Goal: Task Accomplishment & Management: Manage account settings

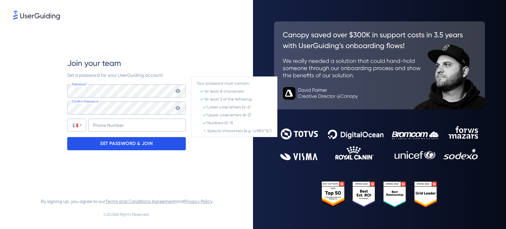
click at [143, 144] on p "SET PASSWORD & JOIN" at bounding box center [126, 143] width 53 height 11
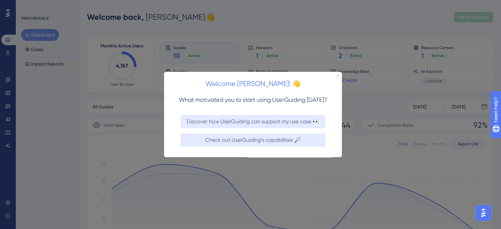
click at [338, 77] on div "Welcome [PERSON_NAME]! 👋" at bounding box center [253, 81] width 178 height 20
click at [338, 75] on icon "Close Preview" at bounding box center [337, 75] width 3 height 3
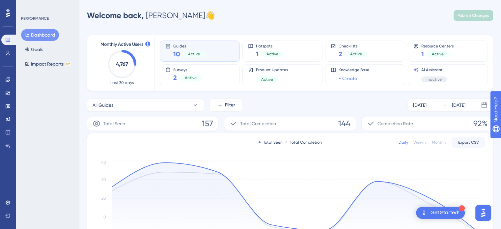
scroll to position [33, 0]
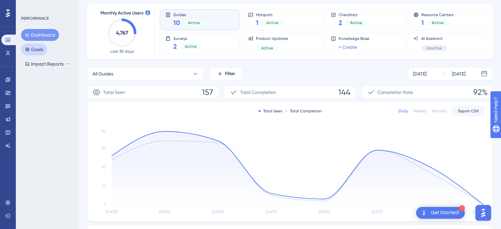
click at [31, 49] on button "Goals" at bounding box center [34, 49] width 26 height 12
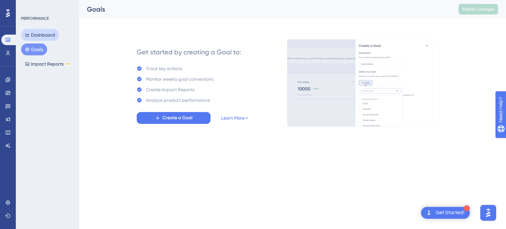
click at [38, 38] on button "Dashboard" at bounding box center [40, 35] width 38 height 12
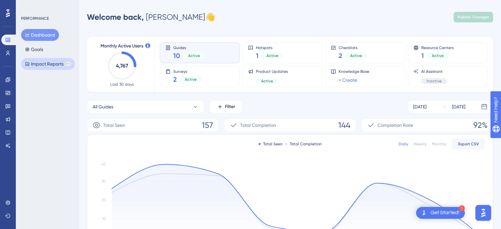
click at [48, 64] on button "Impact Reports BETA" at bounding box center [48, 64] width 54 height 12
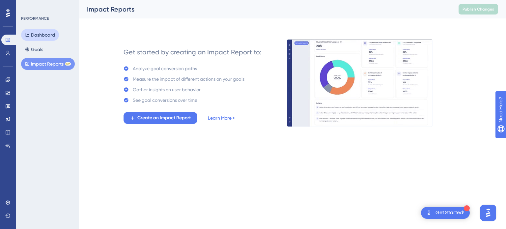
click at [51, 37] on button "Dashboard" at bounding box center [40, 35] width 38 height 12
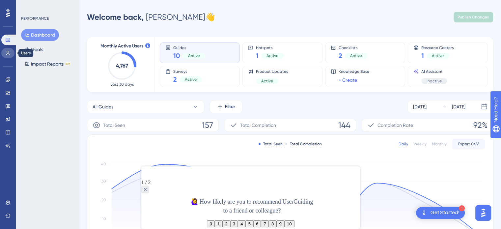
click at [10, 55] on icon at bounding box center [7, 52] width 5 height 5
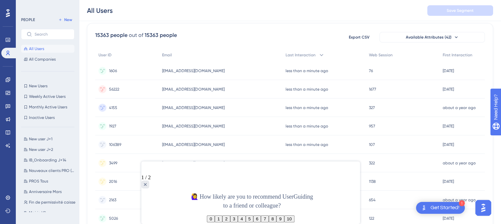
scroll to position [33, 0]
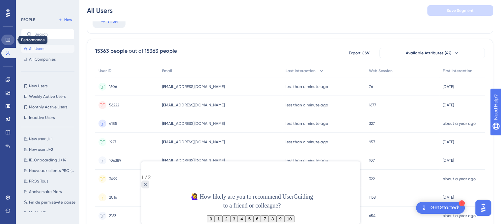
click at [9, 41] on icon at bounding box center [7, 39] width 5 height 5
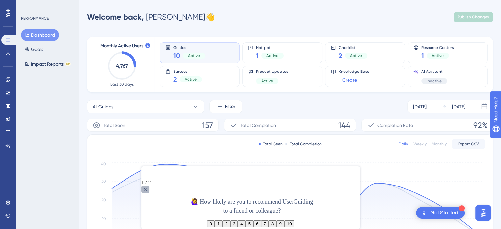
click at [147, 187] on icon "Close survey" at bounding box center [144, 189] width 5 height 5
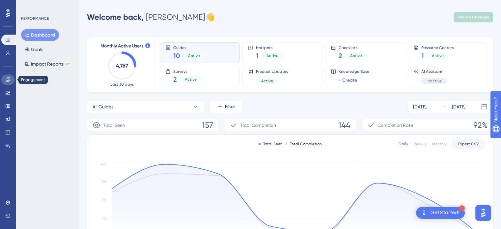
click at [11, 80] on link at bounding box center [7, 79] width 13 height 11
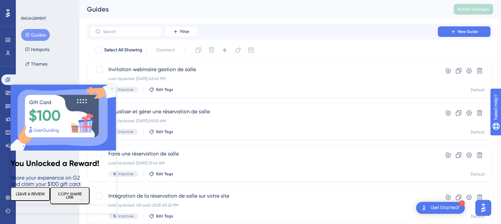
click at [111, 88] on icon "Close Preview" at bounding box center [112, 88] width 3 height 3
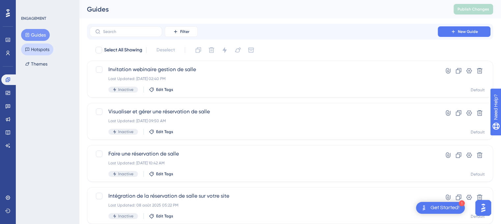
click at [53, 51] on button "Hotspots" at bounding box center [37, 49] width 32 height 12
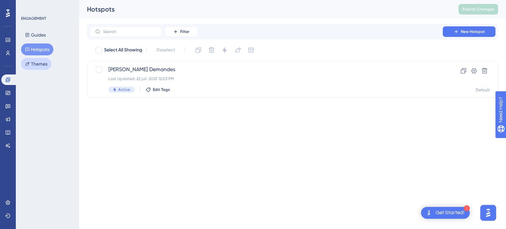
click at [41, 65] on button "Themes" at bounding box center [36, 64] width 30 height 12
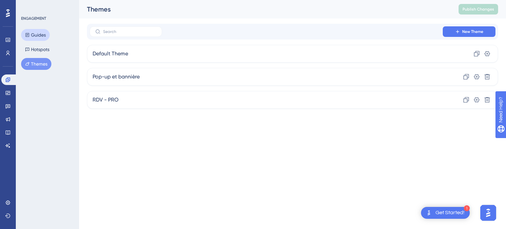
click at [39, 33] on button "Guides" at bounding box center [35, 35] width 29 height 12
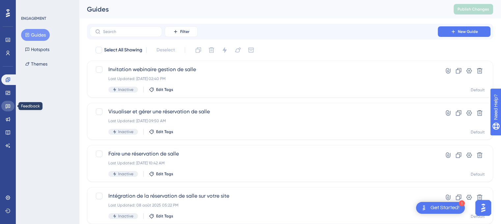
click at [7, 104] on icon at bounding box center [7, 105] width 5 height 5
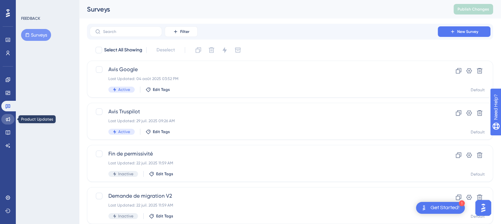
click at [11, 120] on link at bounding box center [7, 119] width 13 height 11
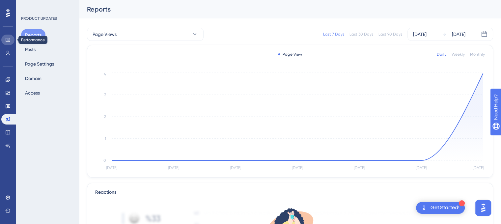
click at [8, 41] on icon at bounding box center [7, 39] width 5 height 5
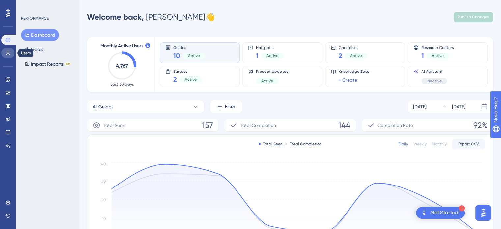
click at [10, 52] on icon at bounding box center [7, 52] width 5 height 5
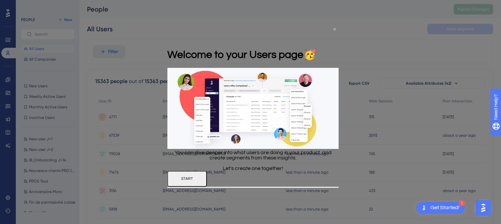
drag, startPoint x: 334, startPoint y: 29, endPoint x: 332, endPoint y: 86, distance: 57.3
click at [334, 29] on icon "Close Preview" at bounding box center [334, 29] width 3 height 3
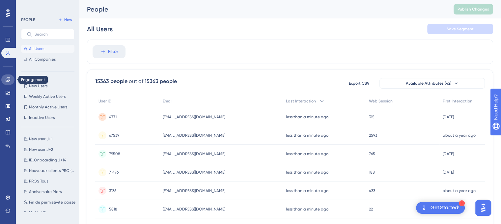
click at [9, 79] on icon at bounding box center [7, 79] width 5 height 5
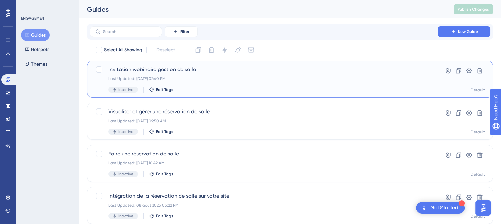
click at [157, 70] on span "Invitation webinaire gestion de salle" at bounding box center [263, 69] width 310 height 8
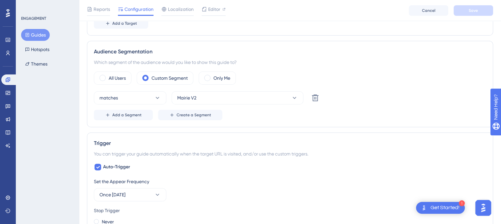
scroll to position [230, 0]
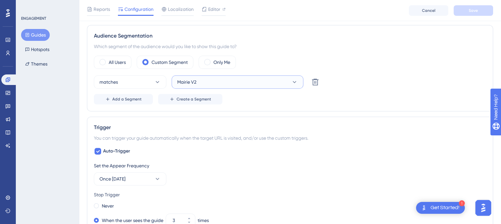
click at [291, 80] on icon at bounding box center [294, 82] width 7 height 7
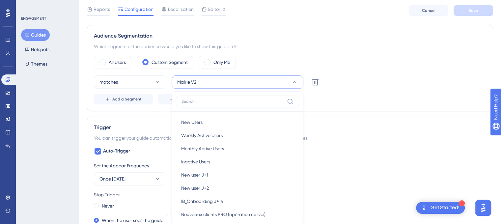
scroll to position [271, 0]
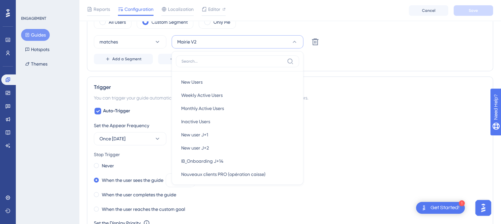
click at [402, 59] on div "Add a Segment Create a Segment" at bounding box center [290, 59] width 392 height 11
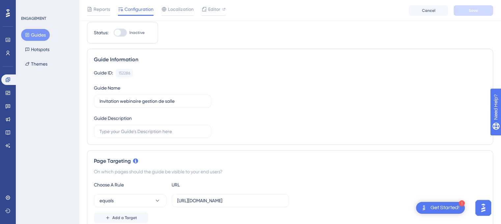
scroll to position [0, 0]
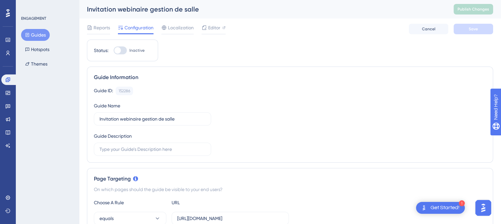
click at [28, 126] on div "ENGAGEMENT Guides Hotspots Themes" at bounding box center [47, 112] width 63 height 224
click at [184, 31] on span "Localization" at bounding box center [181, 28] width 26 height 8
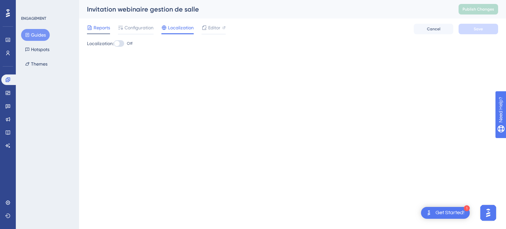
click at [108, 26] on span "Reports" at bounding box center [101, 28] width 16 height 8
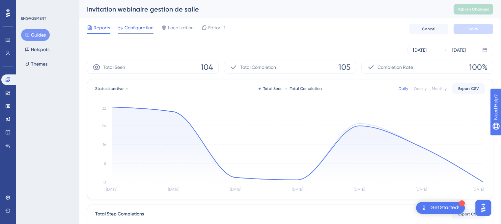
click at [127, 31] on span "Configuration" at bounding box center [138, 28] width 29 height 8
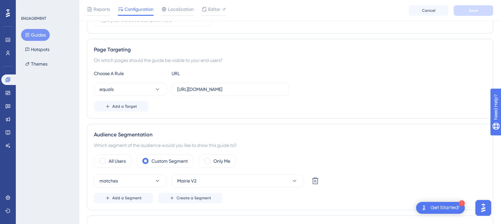
scroll to position [66, 0]
